Goal: Learn about a topic

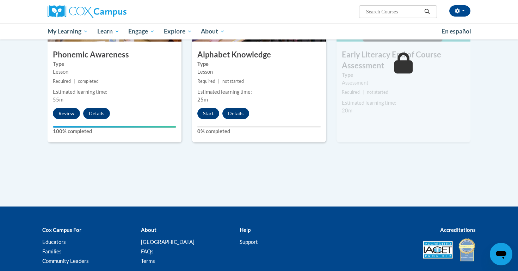
scroll to position [408, 0]
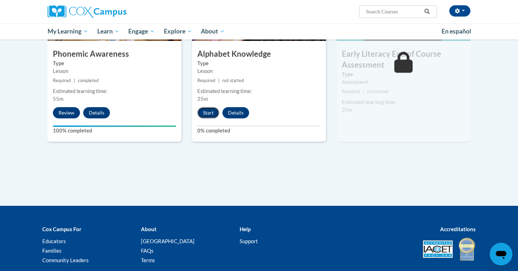
click at [204, 108] on button "Start" at bounding box center [208, 112] width 22 height 11
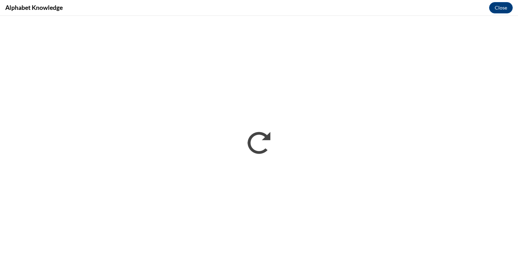
scroll to position [0, 0]
